Goal: Transaction & Acquisition: Purchase product/service

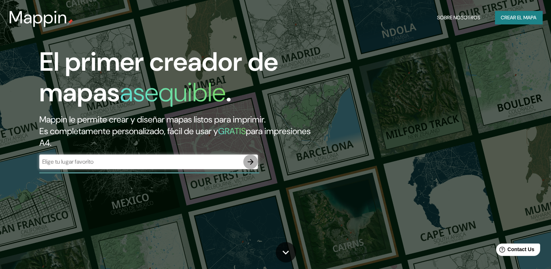
click at [249, 162] on icon "button" at bounding box center [251, 162] width 6 height 6
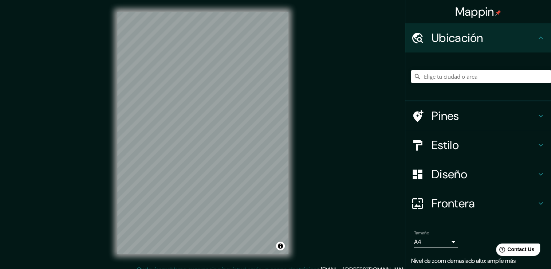
scroll to position [8, 0]
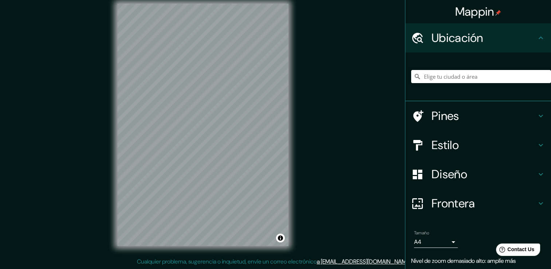
click at [260, 0] on html "Mappin Ubicación Pines Estilo Diseño Frontera Elige un borde. Sugerencia : pued…" at bounding box center [275, 126] width 551 height 269
click at [331, 0] on html "Mappin Ubicación Pines Estilo Diseño Frontera Elige un borde. Sugerencia : pued…" at bounding box center [275, 126] width 551 height 269
click at [251, 0] on html "Mappin Ubicación Pines Estilo Diseño Frontera Elige un borde. Sugerencia : pued…" at bounding box center [275, 126] width 551 height 269
click at [516, 212] on div "Mappin Ubicación Pines Estilo Diseño Frontera Elige un borde. Sugerencia : pued…" at bounding box center [275, 130] width 551 height 277
click at [362, 0] on html "Mappin Ubicación Pines Estilo Diseño Frontera Elige un borde. Sugerencia : pued…" at bounding box center [275, 126] width 551 height 269
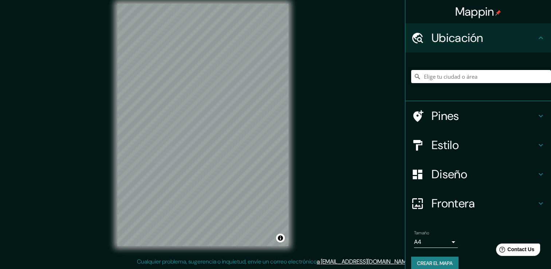
click at [425, 141] on div at bounding box center [421, 145] width 20 height 13
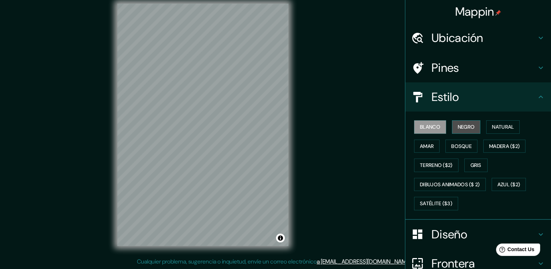
click at [460, 127] on font "Negro" at bounding box center [466, 126] width 17 height 9
click at [266, 0] on html "Mappin Ubicación Pines Estilo Blanco Negro Natural [PERSON_NAME] ($2) Terreno (…" at bounding box center [275, 126] width 551 height 269
click at [310, 55] on div "Mappin Ubicación Pines Estilo Blanco Negro Natural [PERSON_NAME] ($2) Terreno (…" at bounding box center [275, 130] width 551 height 277
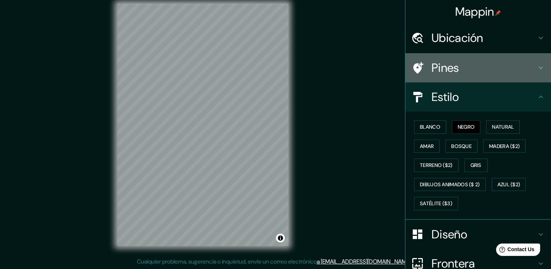
click at [523, 63] on h4 "Pines" at bounding box center [484, 67] width 105 height 15
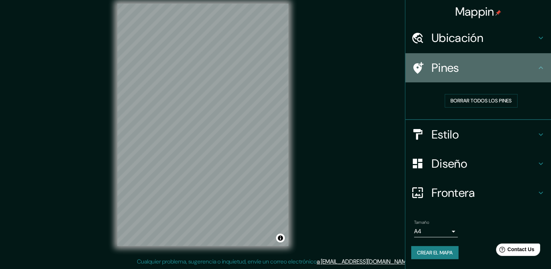
click at [523, 63] on h4 "Pines" at bounding box center [484, 67] width 105 height 15
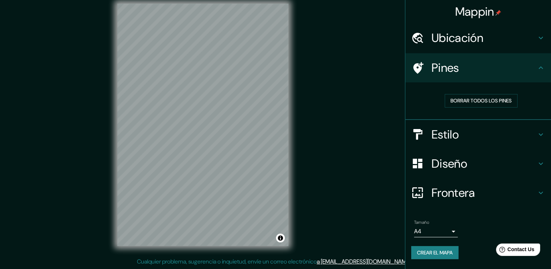
click at [484, 136] on h4 "Estilo" at bounding box center [484, 134] width 105 height 15
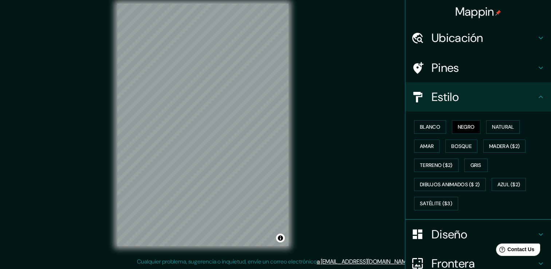
click at [491, 102] on h4 "Estilo" at bounding box center [484, 97] width 105 height 15
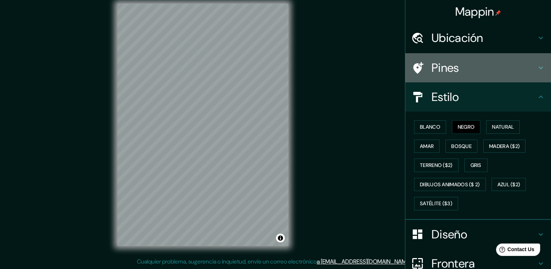
click at [497, 73] on h4 "Pines" at bounding box center [484, 67] width 105 height 15
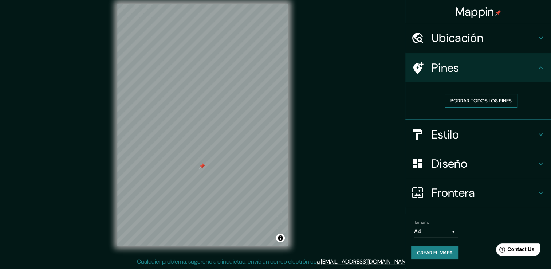
click at [463, 97] on font "Borrar todos los pines" at bounding box center [481, 100] width 61 height 9
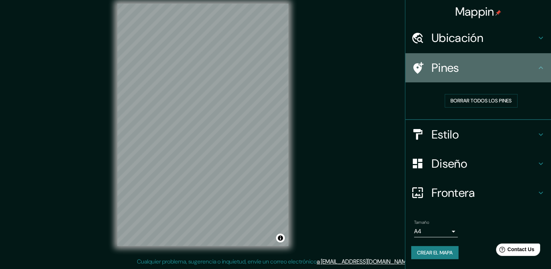
click at [517, 60] on h4 "Pines" at bounding box center [484, 67] width 105 height 15
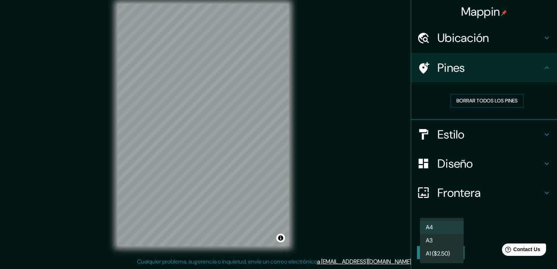
click at [454, 229] on body "Mappin Ubicación Pines Borrar todos los pines Estilo Diseño Frontera Elige un b…" at bounding box center [278, 126] width 557 height 269
click at [491, 213] on div at bounding box center [278, 134] width 557 height 269
click at [448, 231] on body "Mappin Ubicación Pines Borrar todos los pines Estilo Diseño Frontera Elige un b…" at bounding box center [278, 126] width 557 height 269
click at [439, 238] on li "A3" at bounding box center [442, 240] width 44 height 13
type input "a4"
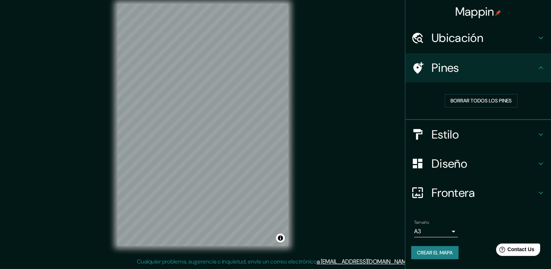
click at [377, 166] on div "Mappin Ubicación Pines Borrar todos los pines Estilo Diseño Frontera Elige un b…" at bounding box center [275, 130] width 551 height 277
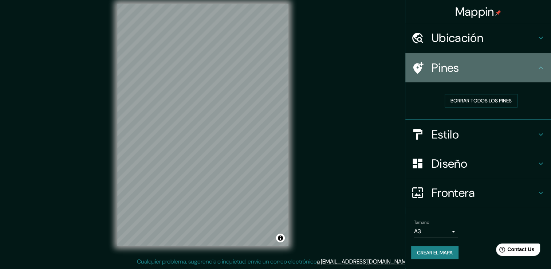
click at [510, 68] on h4 "Pines" at bounding box center [484, 67] width 105 height 15
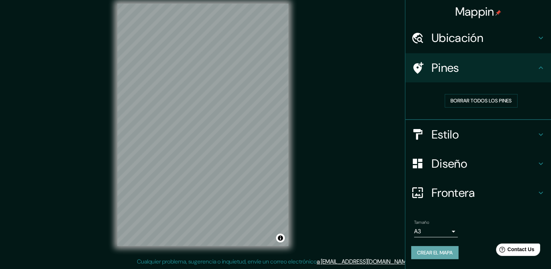
click at [452, 253] on font "Crear el mapa" at bounding box center [435, 252] width 36 height 9
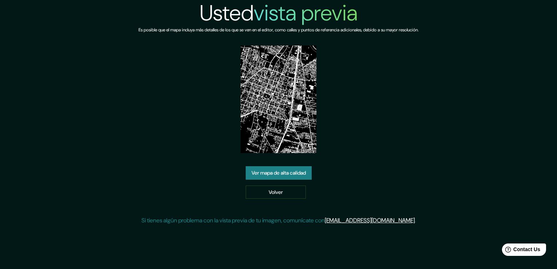
click at [302, 166] on link "Ver mapa de alta calidad" at bounding box center [278, 172] width 66 height 13
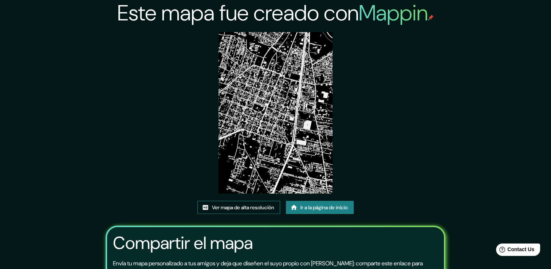
click at [262, 208] on font "Ver mapa de alta resolución" at bounding box center [243, 207] width 62 height 9
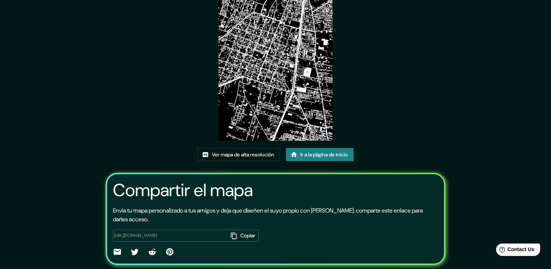
scroll to position [74, 0]
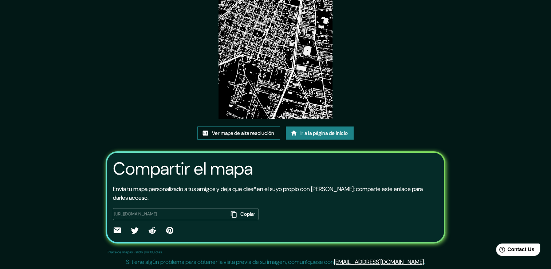
click at [261, 136] on font "Ver mapa de alta resolución" at bounding box center [243, 133] width 62 height 9
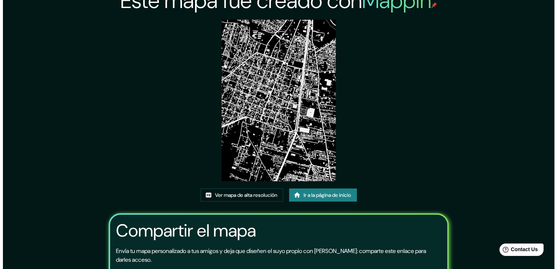
scroll to position [0, 0]
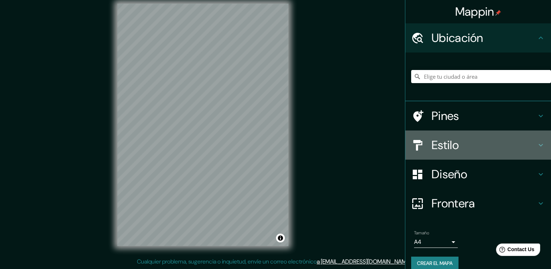
click at [450, 142] on h4 "Estilo" at bounding box center [484, 145] width 105 height 15
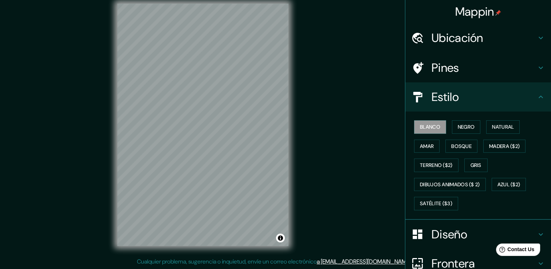
click at [530, 53] on div "Mappin Ubicación Pines Estilo Blanco Negro Natural [PERSON_NAME] ($2) Terreno (…" at bounding box center [275, 130] width 551 height 277
click at [498, 126] on div "Mappin Ubicación Pines Estilo Blanco Negro Natural [PERSON_NAME] ($2) Terreno (…" at bounding box center [275, 130] width 551 height 277
click at [419, 148] on div "Mappin Ubicación Pines Estilo Blanco Negro Natural [PERSON_NAME] ($2) Terreno (…" at bounding box center [275, 130] width 551 height 277
click at [389, 72] on div "Mappin Ubicación Pines Estilo Blanco Negro Natural Amar Bosque Madera ($2) Terr…" at bounding box center [275, 130] width 551 height 277
click at [310, 55] on div "Mappin Ubicación Pines Estilo Blanco Negro Natural Amar Bosque Madera ($2) Terr…" at bounding box center [275, 130] width 551 height 277
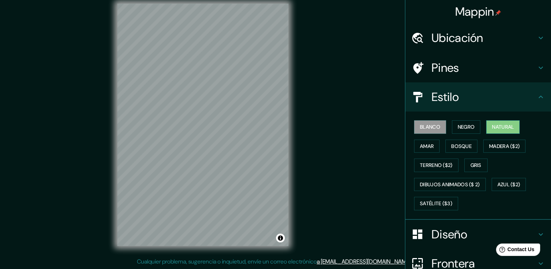
click at [495, 126] on font "Natural" at bounding box center [503, 126] width 22 height 9
click at [422, 145] on font "Amar" at bounding box center [427, 146] width 14 height 9
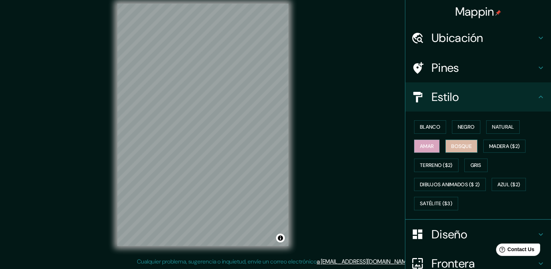
click at [451, 145] on font "Bosque" at bounding box center [461, 146] width 20 height 9
click at [492, 145] on font "Madera ($2)" at bounding box center [504, 146] width 31 height 9
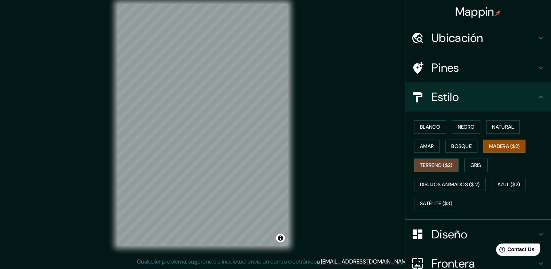
click at [440, 164] on font "Terreno ($2)" at bounding box center [436, 165] width 33 height 9
click at [471, 163] on font "Gris" at bounding box center [476, 165] width 11 height 9
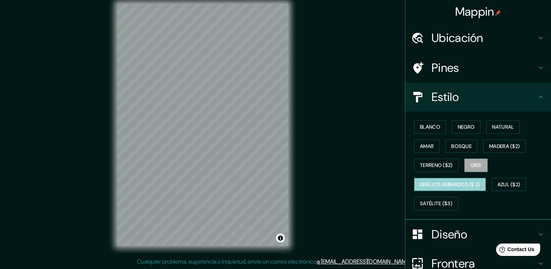
click at [435, 181] on font "Dibujos animados ($ 2)" at bounding box center [450, 184] width 60 height 9
click at [495, 176] on div "Blanco Negro Natural Amar Bosque Madera ($2) Terreno ($2) Gris Dibujos animados…" at bounding box center [481, 165] width 140 height 96
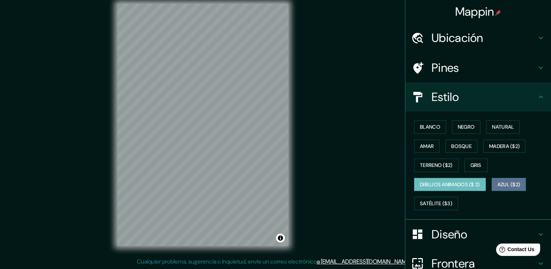
click at [498, 184] on font "Azul ($2)" at bounding box center [509, 184] width 23 height 9
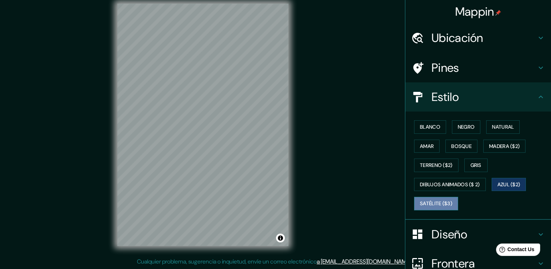
click at [434, 200] on font "Satélite ($3)" at bounding box center [436, 203] width 32 height 9
click at [471, 167] on font "Gris" at bounding box center [476, 165] width 11 height 9
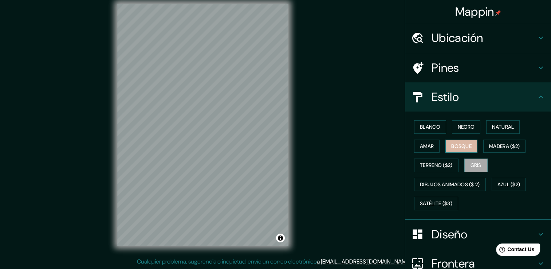
click at [463, 150] on button "Bosque" at bounding box center [461, 145] width 32 height 13
click at [420, 146] on font "Amar" at bounding box center [427, 146] width 14 height 9
click at [451, 146] on font "Bosque" at bounding box center [461, 146] width 20 height 9
click at [430, 145] on button "Amar" at bounding box center [426, 145] width 25 height 13
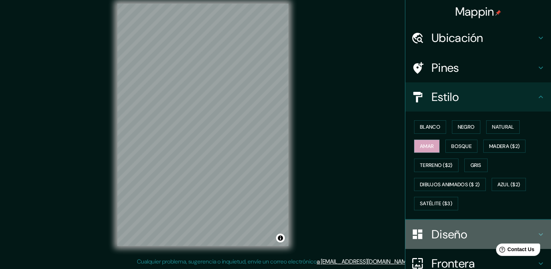
click at [500, 225] on div "Diseño" at bounding box center [478, 234] width 146 height 29
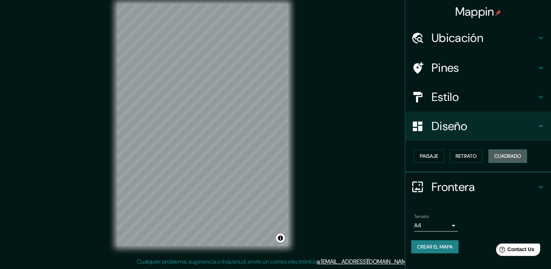
click at [503, 157] on font "Cuadrado" at bounding box center [507, 156] width 27 height 9
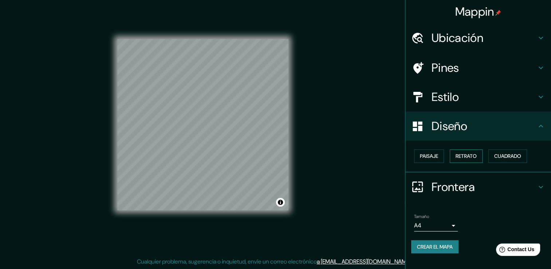
click at [471, 159] on font "Retrato" at bounding box center [466, 156] width 21 height 9
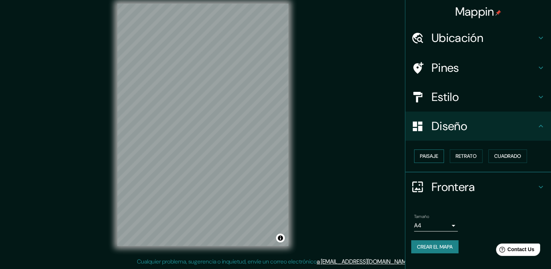
click at [439, 158] on button "Paisaje" at bounding box center [429, 155] width 30 height 13
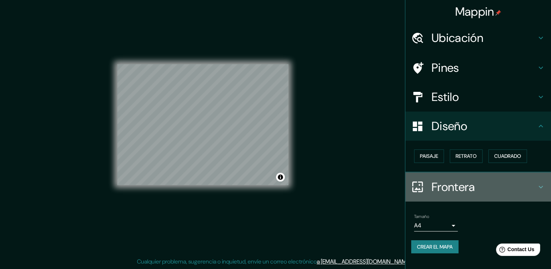
click at [487, 187] on h4 "Frontera" at bounding box center [484, 187] width 105 height 15
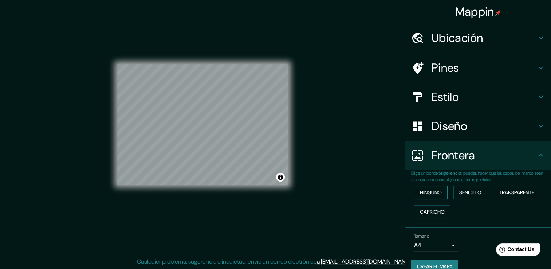
click at [437, 193] on font "Ninguno" at bounding box center [431, 192] width 22 height 9
click at [468, 189] on font "Sencillo" at bounding box center [470, 192] width 22 height 9
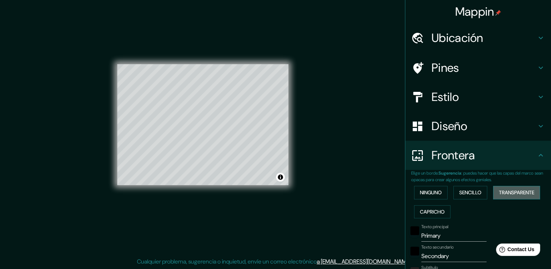
click at [502, 190] on font "Transparente" at bounding box center [516, 192] width 35 height 9
click at [431, 208] on font "Capricho" at bounding box center [432, 211] width 25 height 9
click at [434, 195] on font "Ninguno" at bounding box center [431, 192] width 22 height 9
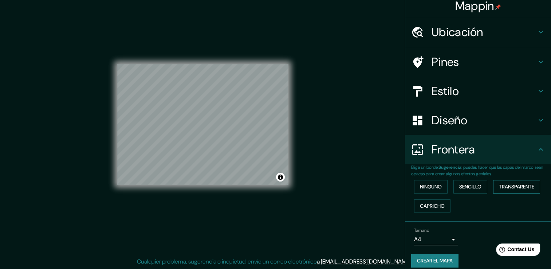
scroll to position [12, 0]
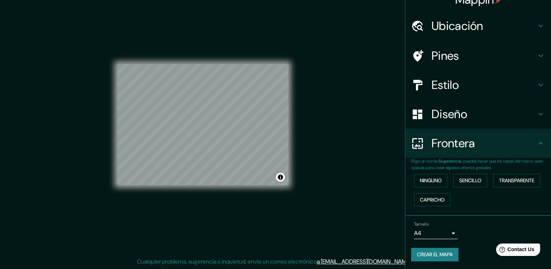
click at [229, 40] on div "© Mapbox © OpenStreetMap Improve this map" at bounding box center [202, 125] width 171 height 242
click at [256, 31] on div "© Mapbox © OpenStreetMap Improve this map" at bounding box center [202, 125] width 171 height 242
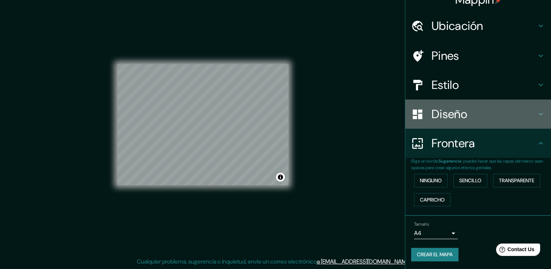
click at [486, 114] on h4 "Diseño" at bounding box center [484, 114] width 105 height 15
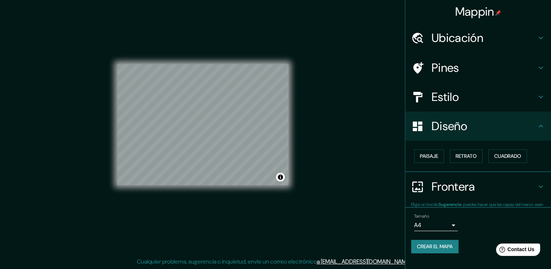
scroll to position [0, 0]
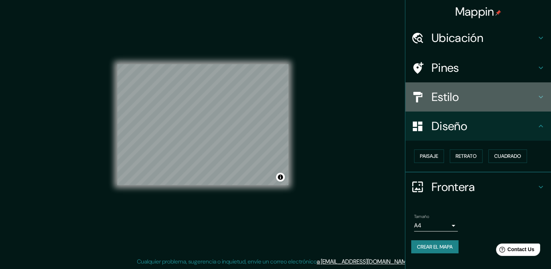
click at [459, 98] on h4 "Estilo" at bounding box center [484, 97] width 105 height 15
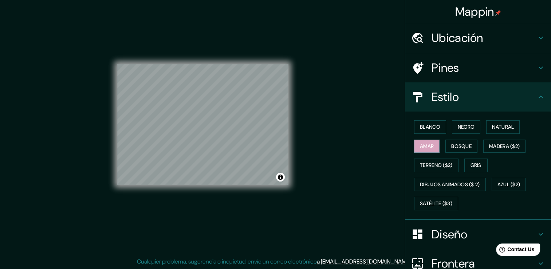
click at [475, 99] on h4 "Estilo" at bounding box center [484, 97] width 105 height 15
click at [538, 96] on icon at bounding box center [540, 97] width 9 height 9
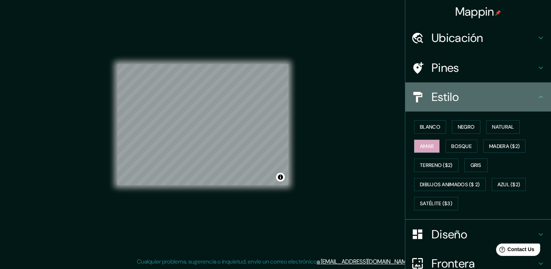
click at [536, 99] on icon at bounding box center [540, 97] width 9 height 9
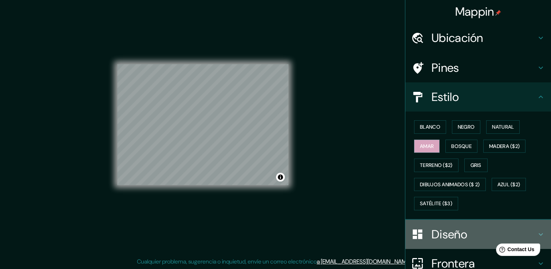
click at [506, 225] on div "Diseño" at bounding box center [478, 234] width 146 height 29
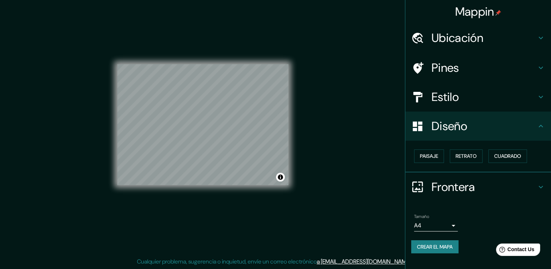
click at [533, 95] on h4 "Estilo" at bounding box center [484, 97] width 105 height 15
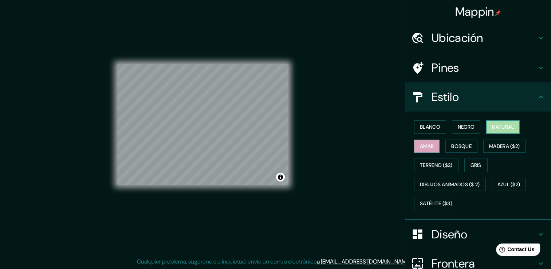
click at [492, 127] on font "Natural" at bounding box center [503, 126] width 22 height 9
click at [475, 124] on button "Negro" at bounding box center [466, 126] width 29 height 13
click at [517, 125] on div "Blanco Negro Natural Amar Bosque Madera ($2) Terreno ($2) Gris Dibujos animados…" at bounding box center [481, 165] width 140 height 96
click at [507, 126] on font "Natural" at bounding box center [503, 126] width 22 height 9
click at [464, 144] on font "Bosque" at bounding box center [461, 146] width 20 height 9
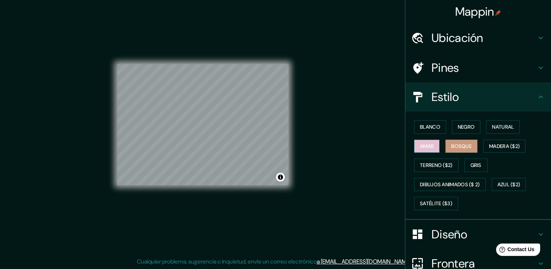
click at [420, 146] on font "Amar" at bounding box center [427, 146] width 14 height 9
